Goal: Contribute content: Add original content to the website for others to see

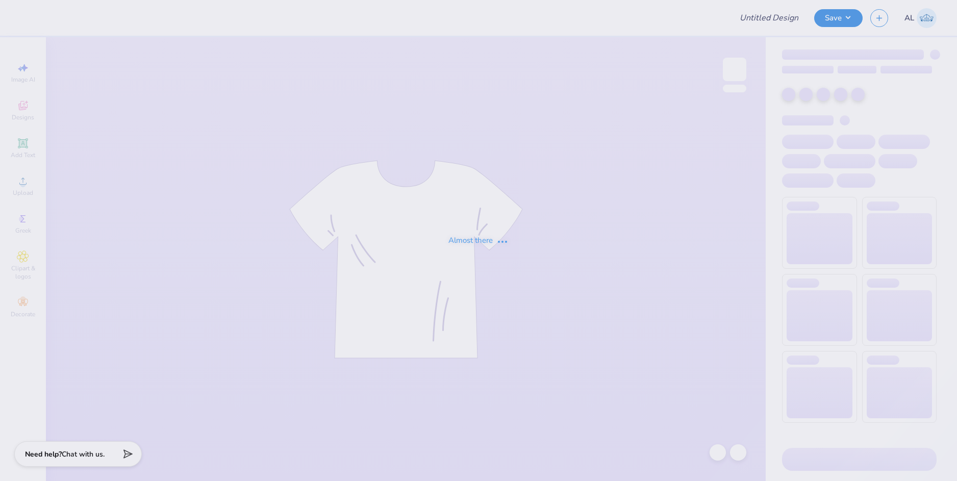
type input "kdr fall rush"
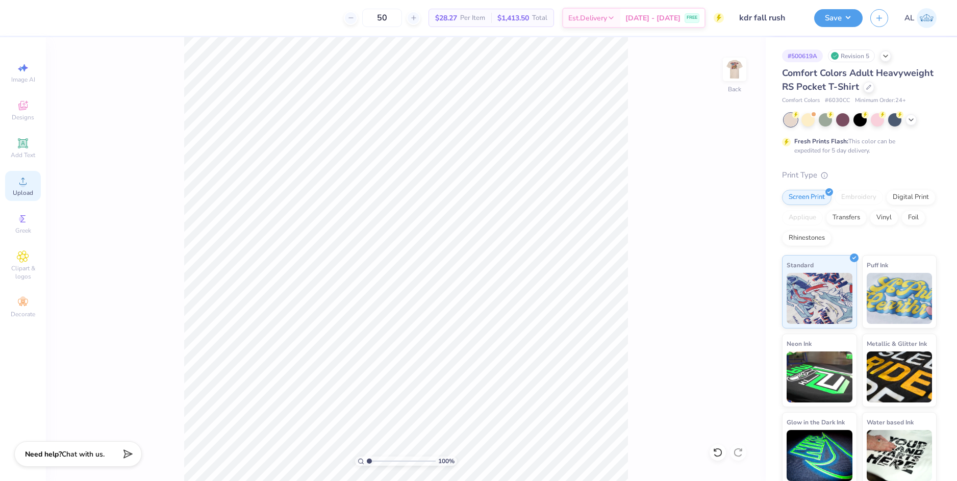
click at [21, 182] on circle at bounding box center [23, 185] width 6 height 6
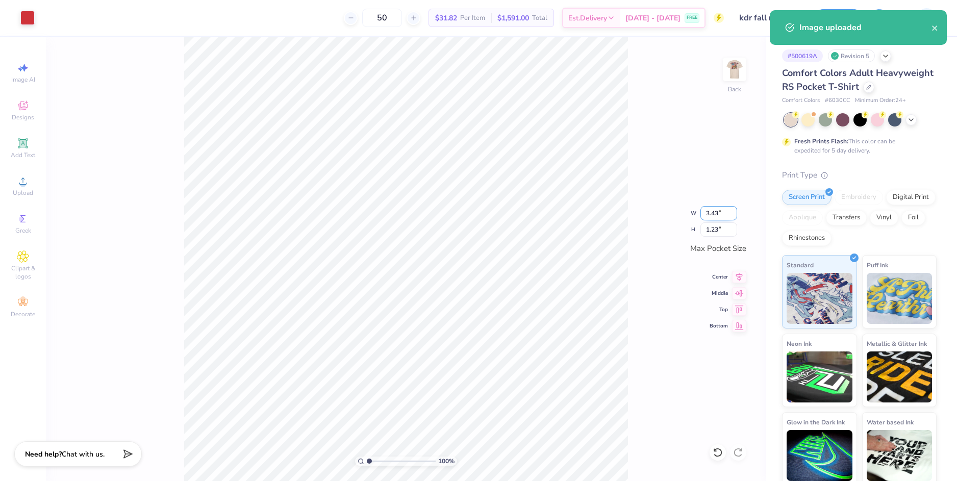
click at [713, 214] on input "3.43" at bounding box center [719, 213] width 37 height 14
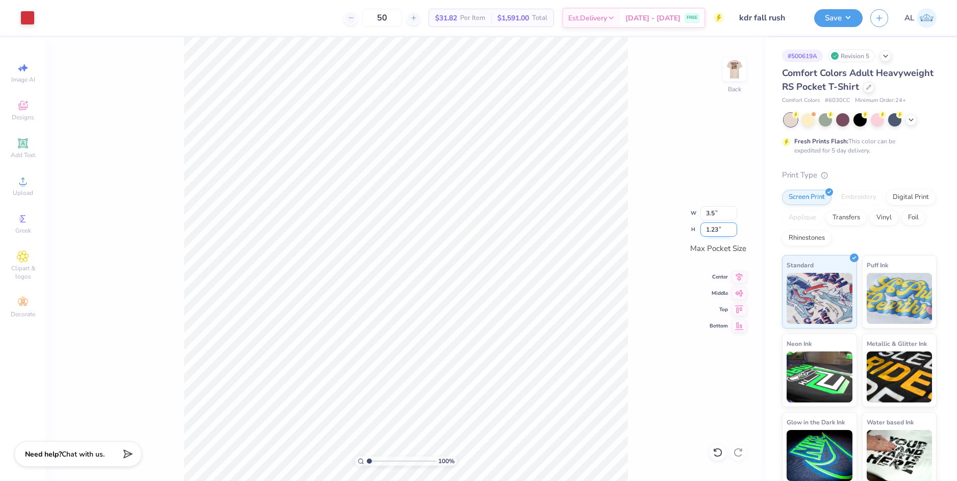
click at [714, 232] on input "1.23" at bounding box center [719, 229] width 37 height 14
type input "3.50"
type input "1.25"
click at [739, 273] on icon at bounding box center [739, 275] width 7 height 9
click at [387, 459] on input "range" at bounding box center [401, 461] width 69 height 9
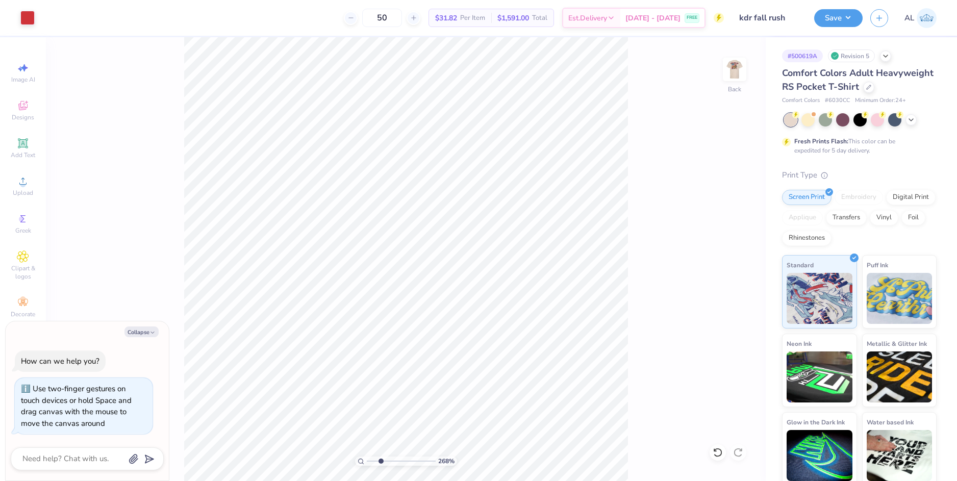
drag, startPoint x: 392, startPoint y: 462, endPoint x: 380, endPoint y: 463, distance: 11.7
type input "2.6"
click at [380, 463] on input "range" at bounding box center [401, 461] width 69 height 9
click at [733, 76] on img at bounding box center [734, 69] width 41 height 41
type textarea "x"
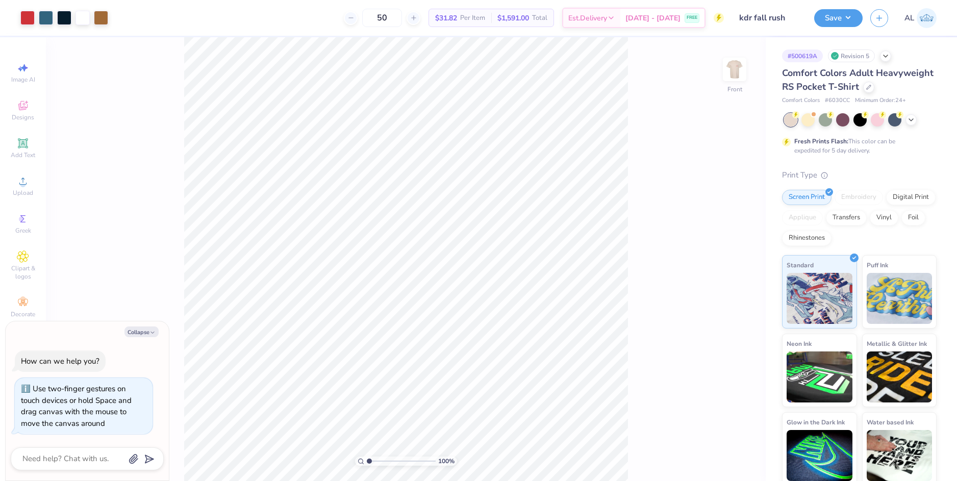
drag, startPoint x: 378, startPoint y: 461, endPoint x: 347, endPoint y: 465, distance: 30.4
type input "1"
click at [367, 465] on input "range" at bounding box center [401, 461] width 69 height 9
click at [739, 71] on img at bounding box center [734, 69] width 41 height 41
click at [827, 23] on button "Save" at bounding box center [838, 17] width 48 height 18
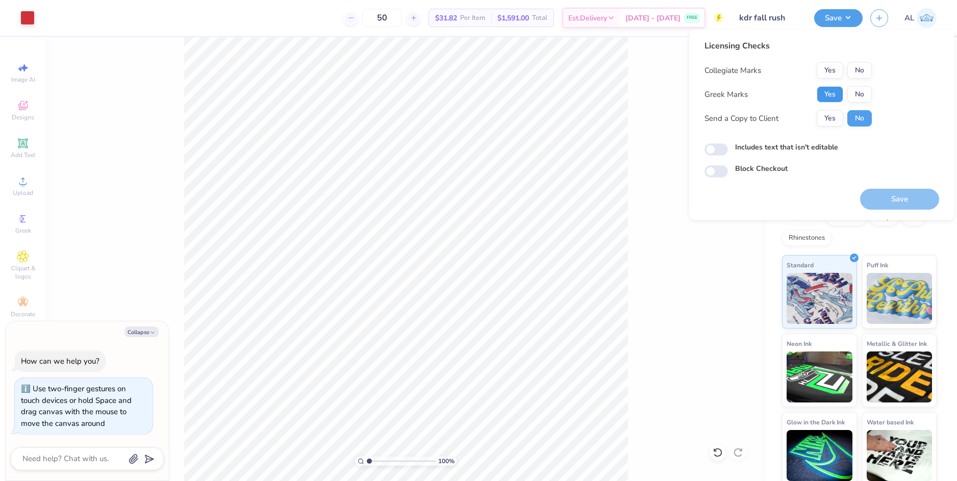
click at [827, 93] on button "Yes" at bounding box center [830, 94] width 27 height 16
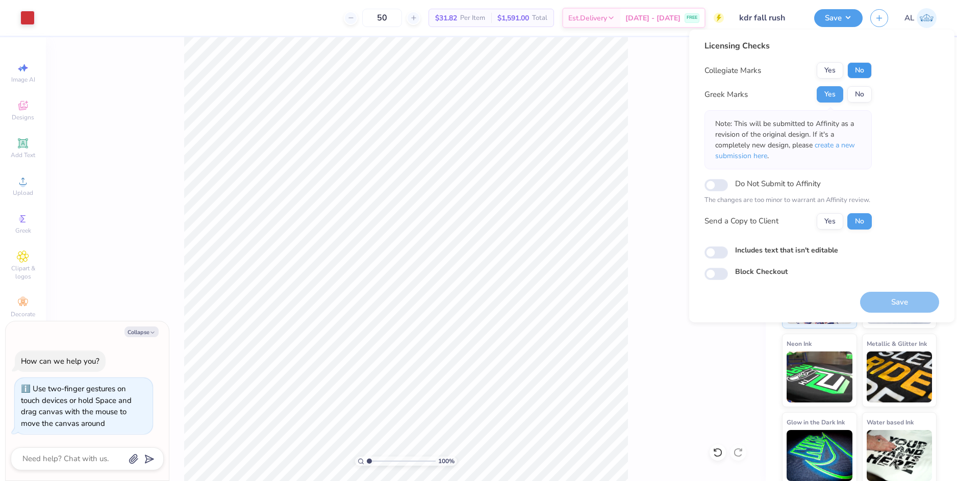
click at [856, 74] on button "No" at bounding box center [859, 70] width 24 height 16
click at [893, 302] on button "Save" at bounding box center [899, 302] width 79 height 21
type textarea "x"
